Goal: Information Seeking & Learning: Find specific fact

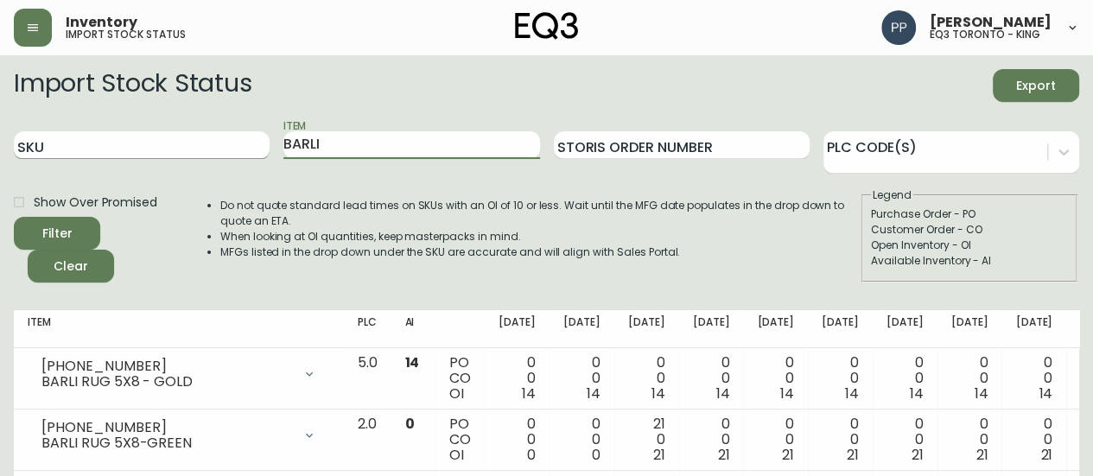
drag, startPoint x: 347, startPoint y: 145, endPoint x: 191, endPoint y: 156, distance: 156.7
click at [219, 156] on div "SKU Item BARLI Storis Order Number PLC Code(s)" at bounding box center [546, 145] width 1065 height 56
click at [14, 217] on button "Filter" at bounding box center [57, 233] width 86 height 33
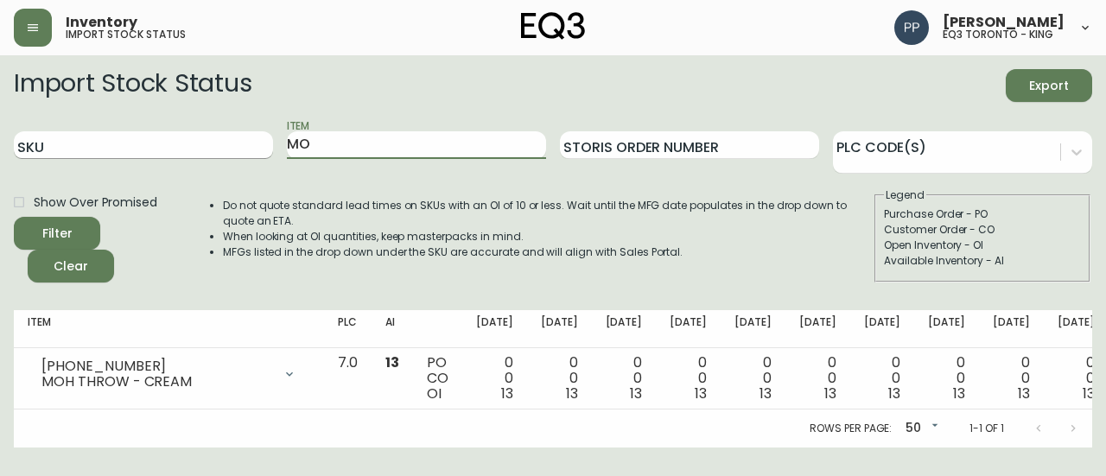
type input "M"
click at [14, 217] on button "Filter" at bounding box center [57, 233] width 86 height 33
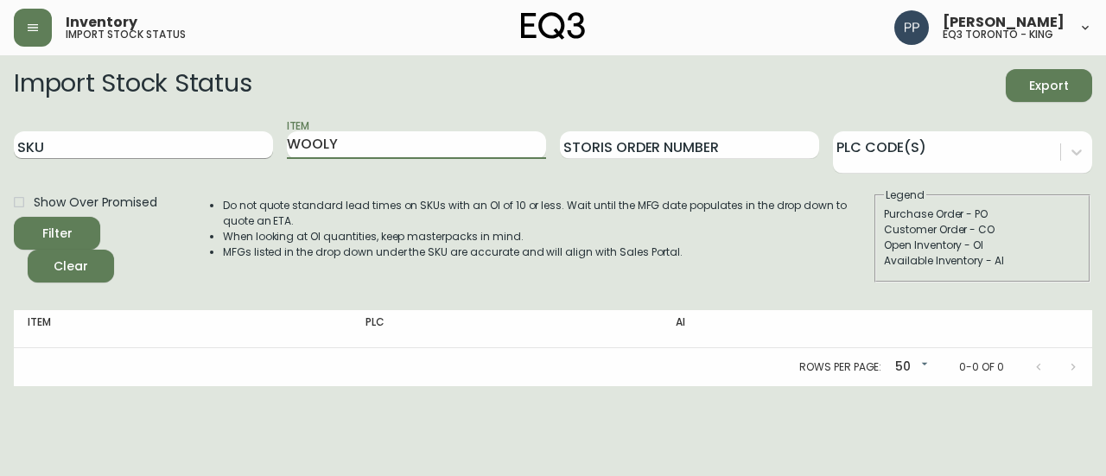
click at [14, 217] on button "Filter" at bounding box center [57, 233] width 86 height 33
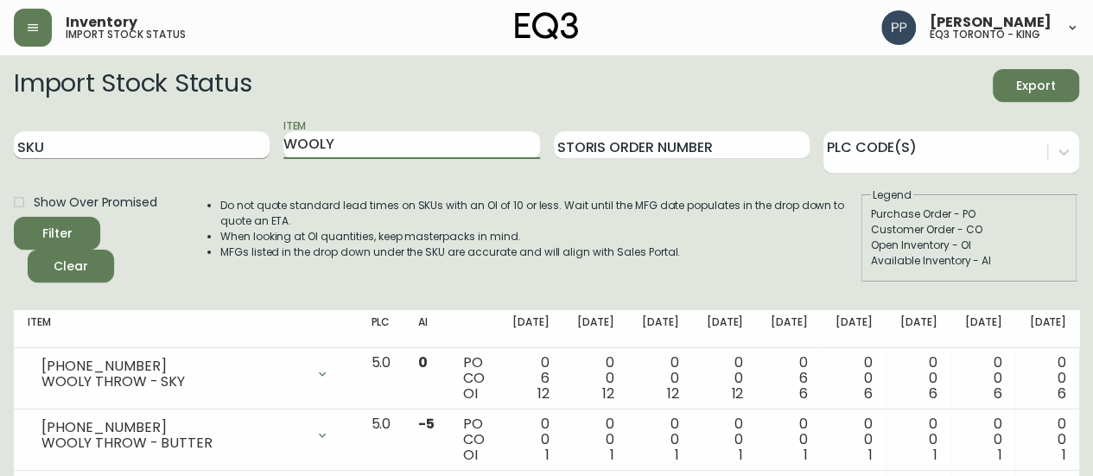
click at [254, 157] on div "SKU Item WOOLY Storis Order Number PLC Code(s)" at bounding box center [546, 145] width 1065 height 56
type input "G"
click at [42, 232] on icon "submit" at bounding box center [50, 231] width 17 height 17
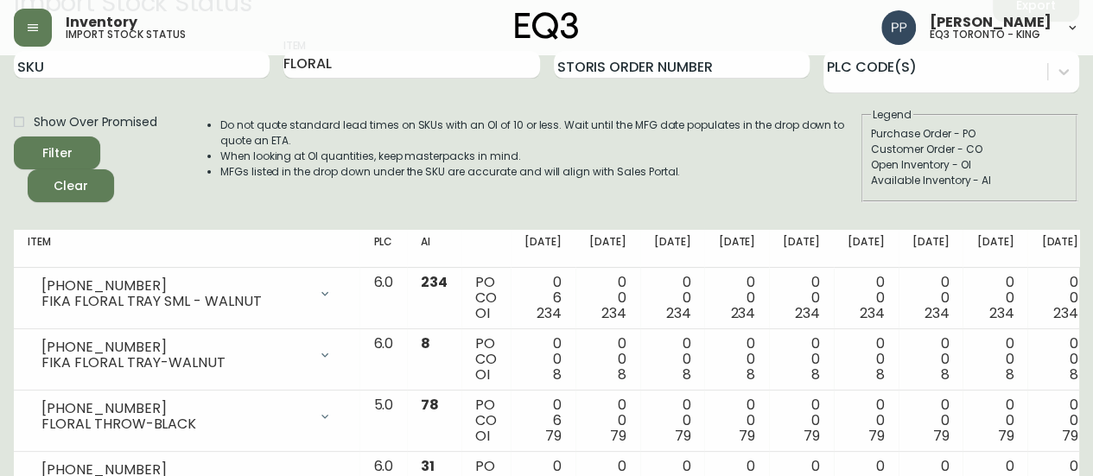
scroll to position [173, 0]
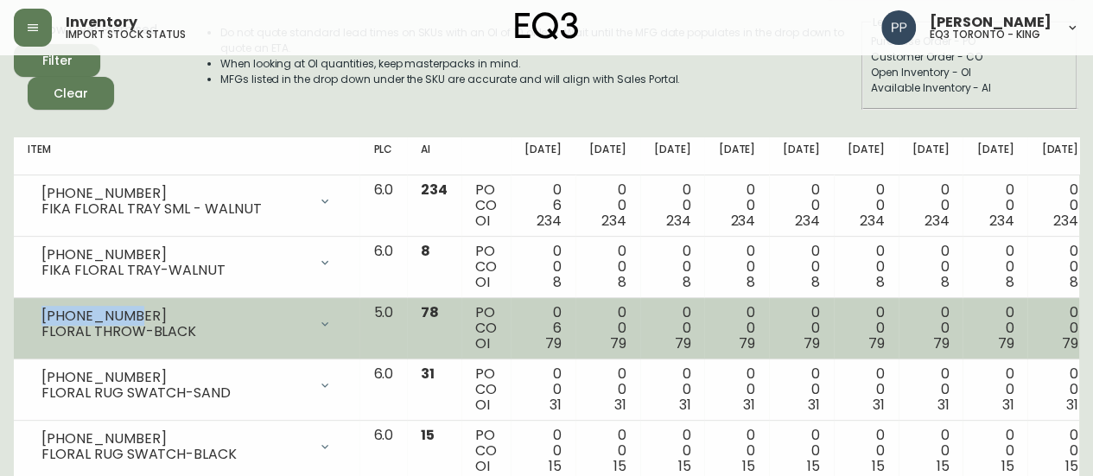
drag, startPoint x: 129, startPoint y: 315, endPoint x: 29, endPoint y: 314, distance: 99.3
click at [29, 314] on div "[PHONE_NUMBER] FLORAL THROW-BLACK" at bounding box center [187, 324] width 318 height 38
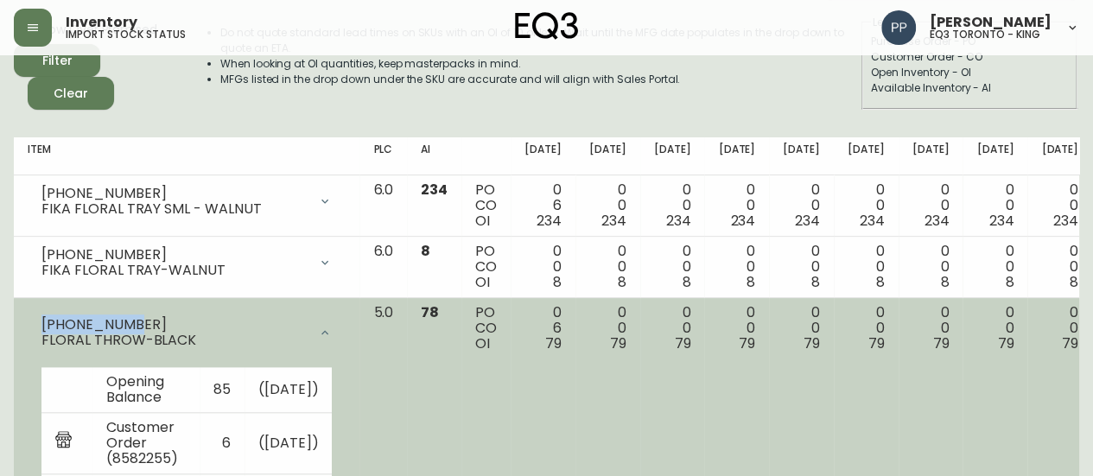
copy div "[PHONE_NUMBER]"
drag, startPoint x: 200, startPoint y: 338, endPoint x: 38, endPoint y: 341, distance: 162.4
click at [41, 343] on div "FLORAL THROW-BLACK" at bounding box center [174, 341] width 266 height 16
copy div "FLORAL THROW-BLACK"
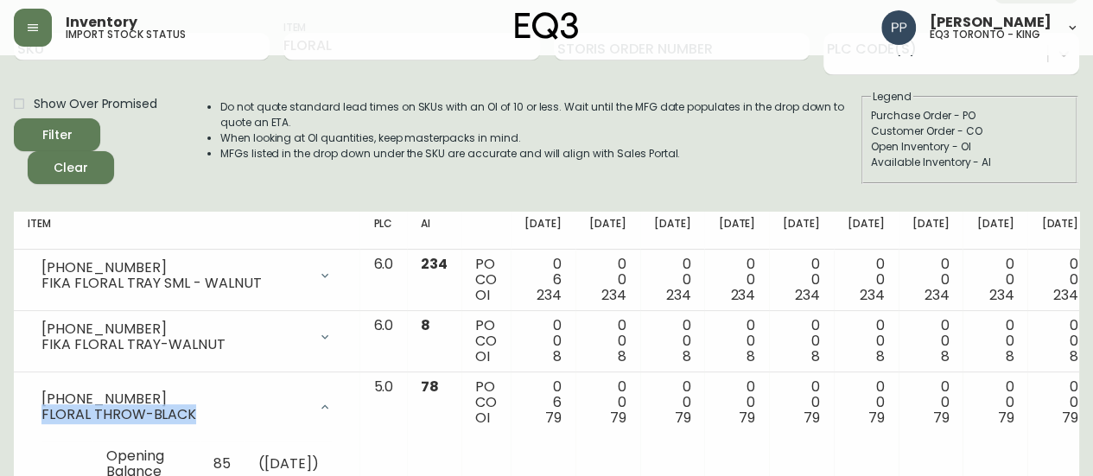
scroll to position [0, 0]
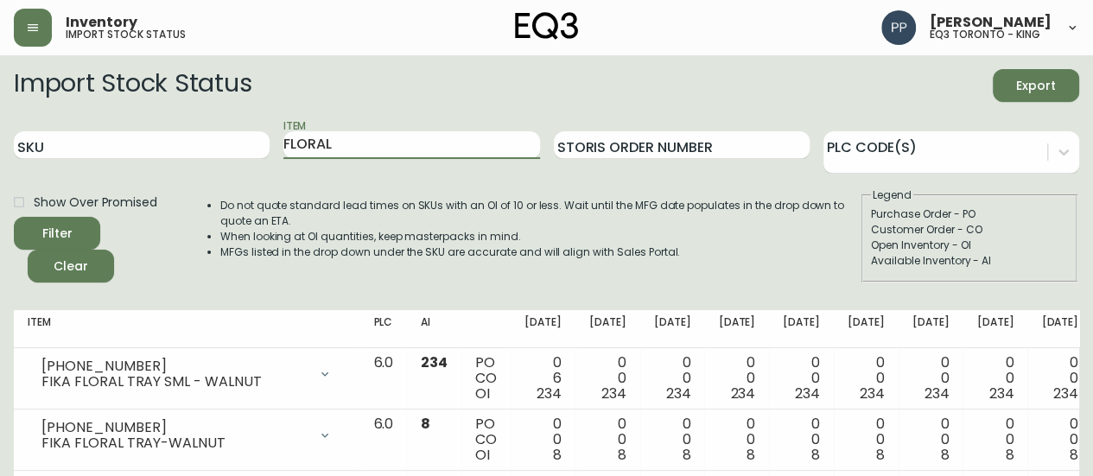
drag, startPoint x: 365, startPoint y: 144, endPoint x: 167, endPoint y: 170, distance: 199.5
click at [169, 171] on div "SKU Item FLORAL Storis Order Number PLC Code(s)" at bounding box center [546, 145] width 1065 height 56
type input "array"
click at [14, 217] on button "Filter" at bounding box center [57, 233] width 86 height 33
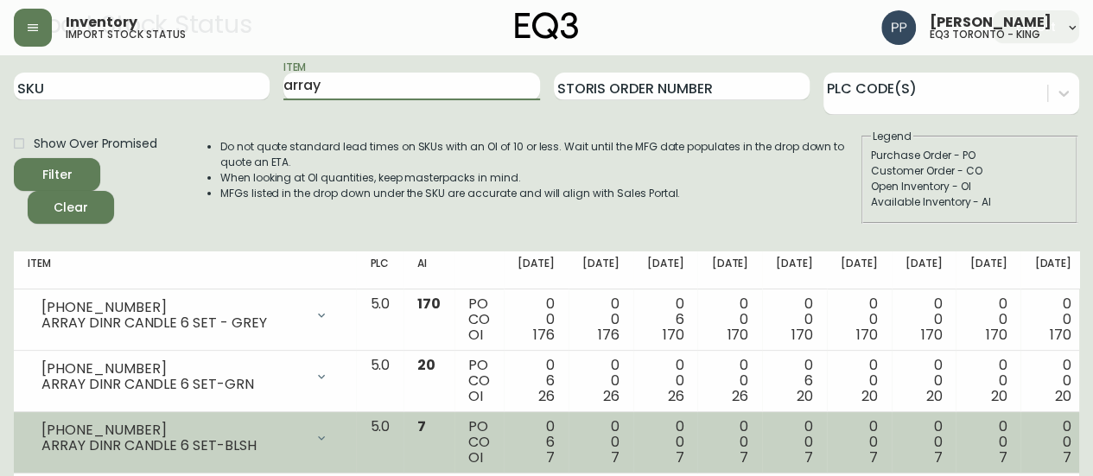
scroll to position [86, 0]
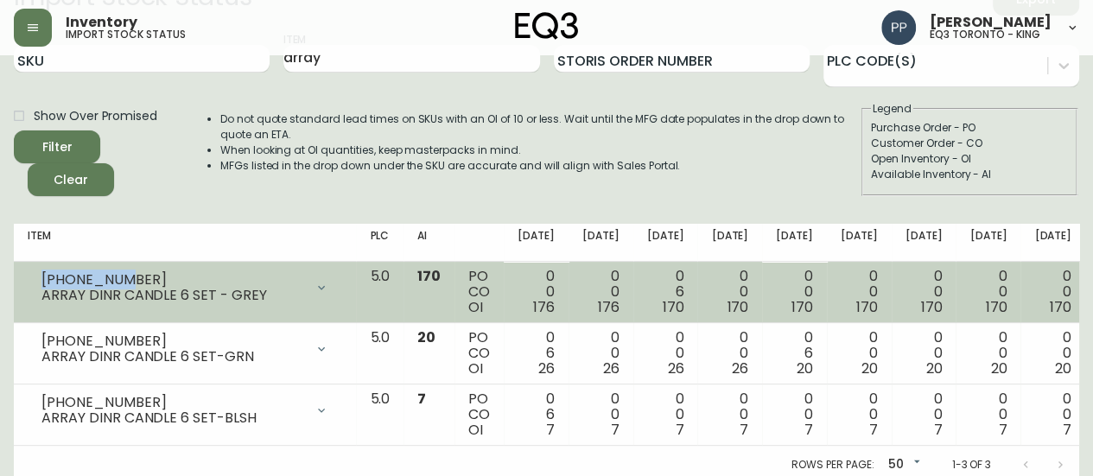
drag, startPoint x: 128, startPoint y: 277, endPoint x: 43, endPoint y: 281, distance: 84.7
click at [43, 281] on div "[PHONE_NUMBER]" at bounding box center [172, 280] width 263 height 16
copy div "[PHONE_NUMBER]"
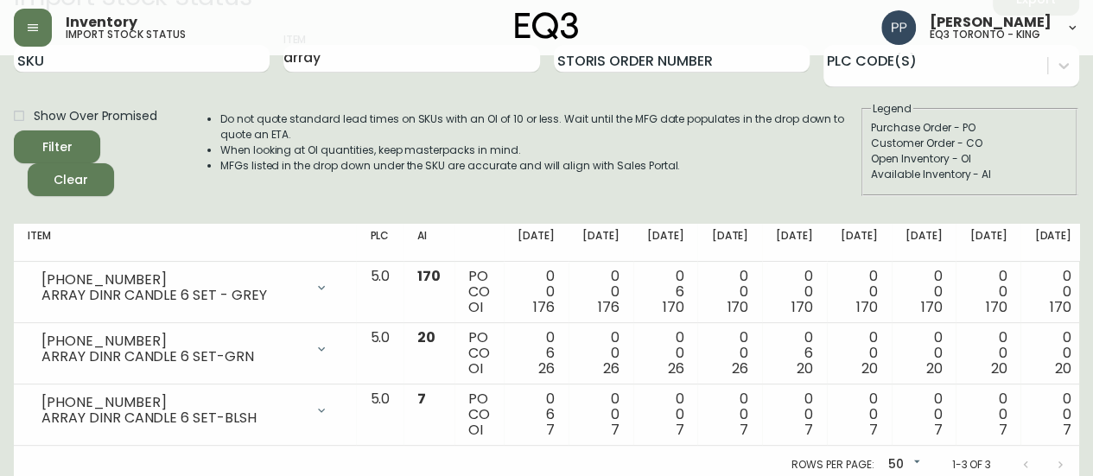
click at [1051, 126] on div "Purchase Order - PO" at bounding box center [969, 128] width 197 height 16
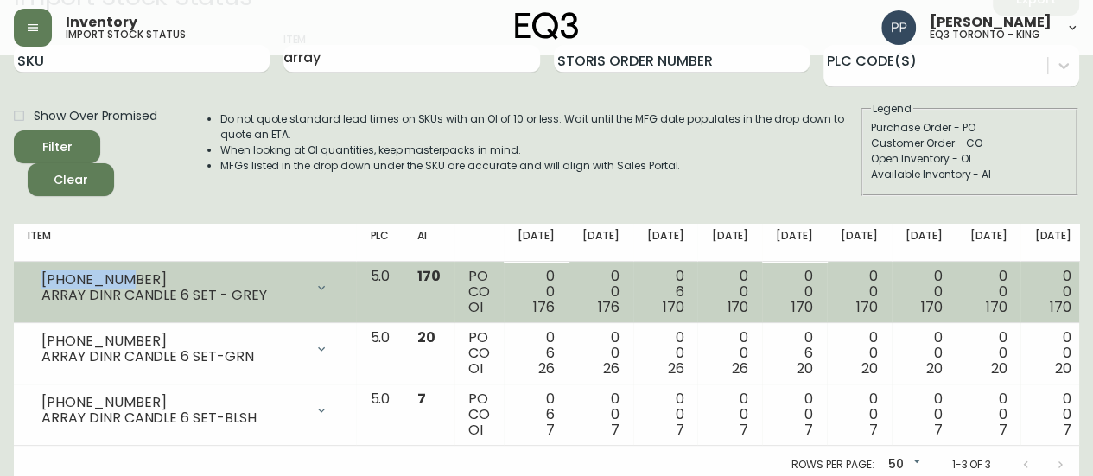
drag, startPoint x: 138, startPoint y: 280, endPoint x: 42, endPoint y: 281, distance: 95.9
click at [42, 281] on div "[PHONE_NUMBER]" at bounding box center [172, 280] width 263 height 16
copy div "[PHONE_NUMBER]"
drag, startPoint x: 273, startPoint y: 296, endPoint x: 45, endPoint y: 295, distance: 228.0
click at [38, 299] on div "[PHONE_NUMBER] ARRAY DINR CANDLE 6 SET - GREY" at bounding box center [185, 288] width 314 height 38
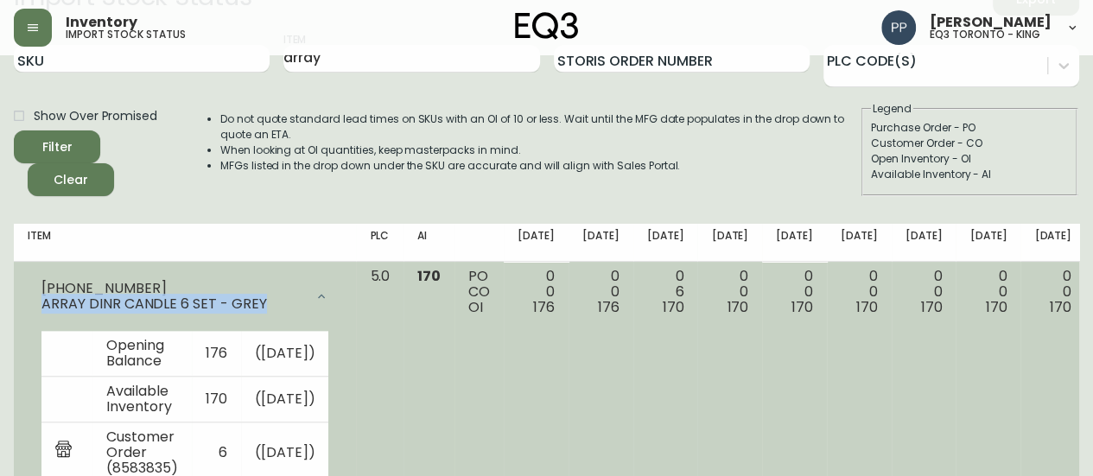
copy div "ARRAY DINR CANDLE 6 SET - GREY"
click at [314, 292] on icon at bounding box center [321, 296] width 14 height 14
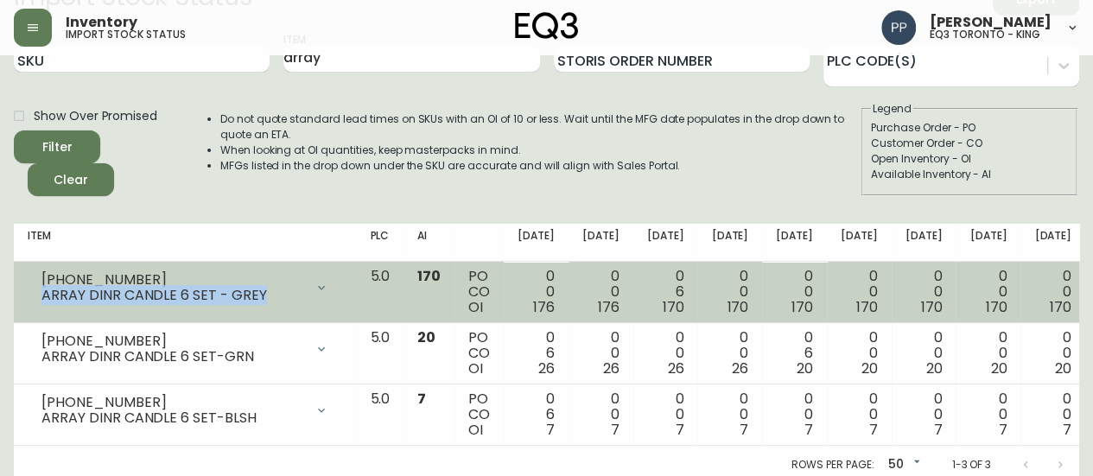
scroll to position [106, 0]
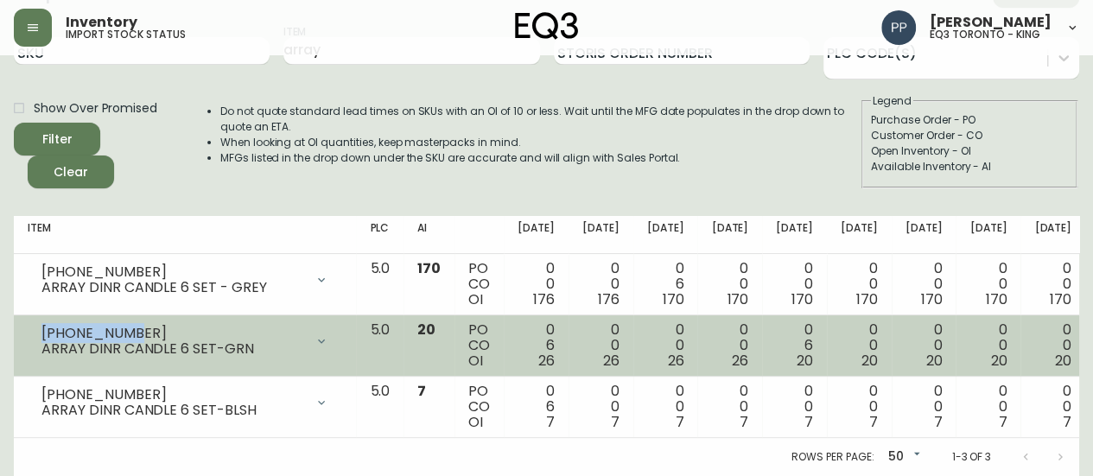
drag, startPoint x: 147, startPoint y: 316, endPoint x: 42, endPoint y: 314, distance: 104.5
click at [42, 326] on div "[PHONE_NUMBER]" at bounding box center [172, 334] width 263 height 16
copy div "[PHONE_NUMBER]"
drag, startPoint x: 265, startPoint y: 336, endPoint x: 35, endPoint y: 338, distance: 230.6
click at [35, 338] on div "[PHONE_NUMBER] ARRAY DINR CANDLE 6 SET-GRN" at bounding box center [185, 341] width 314 height 38
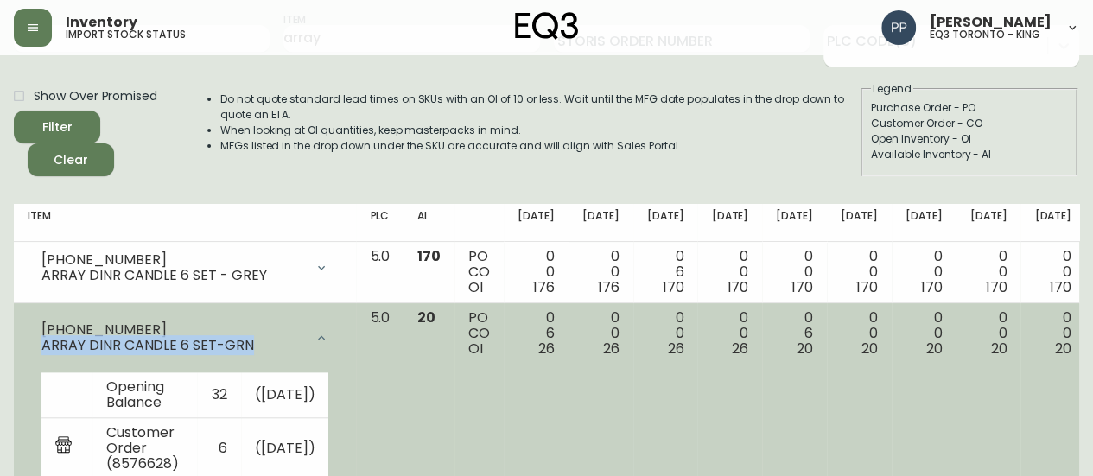
copy div "ARRAY DINR CANDLE 6 SET-GRN"
